Goal: Check status: Check status

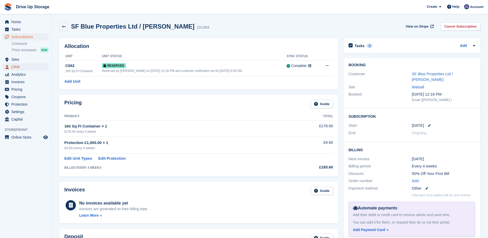
click at [14, 66] on span "CRM" at bounding box center [26, 66] width 31 height 7
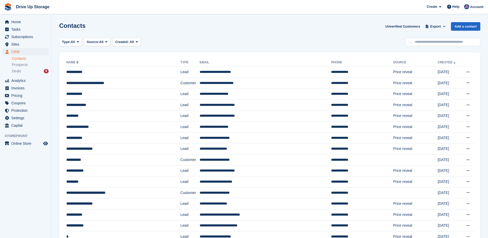
click at [20, 58] on link "Contacts" at bounding box center [30, 58] width 37 height 5
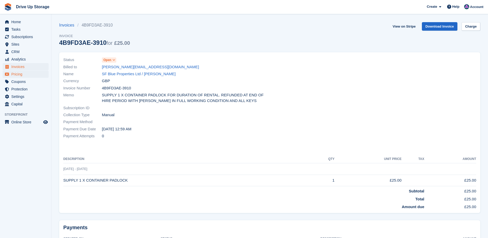
scroll to position [15, 0]
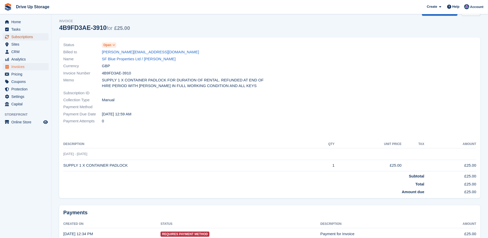
click at [25, 38] on span "Subscriptions" at bounding box center [26, 36] width 31 height 7
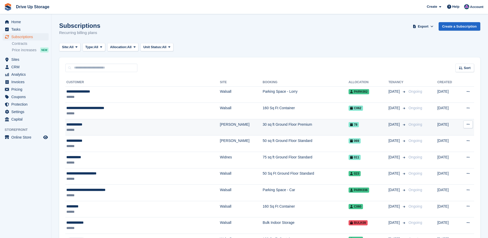
click at [76, 125] on div "**********" at bounding box center [119, 124] width 106 height 5
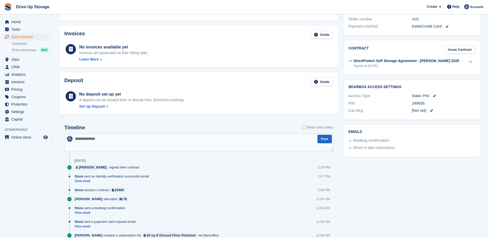
scroll to position [126, 0]
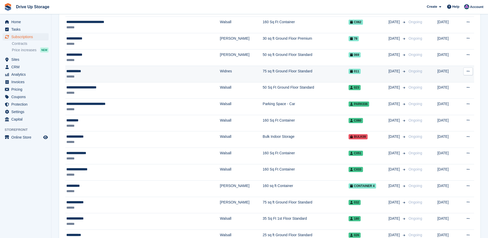
scroll to position [51, 0]
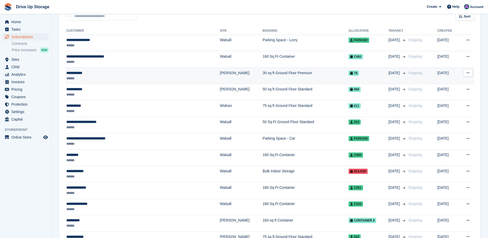
click at [263, 74] on td "30 sq ft Ground Floor Premium" at bounding box center [306, 75] width 86 height 16
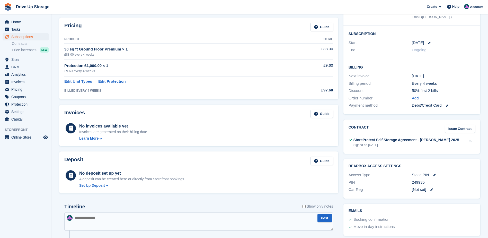
scroll to position [77, 0]
